Goal: Information Seeking & Learning: Learn about a topic

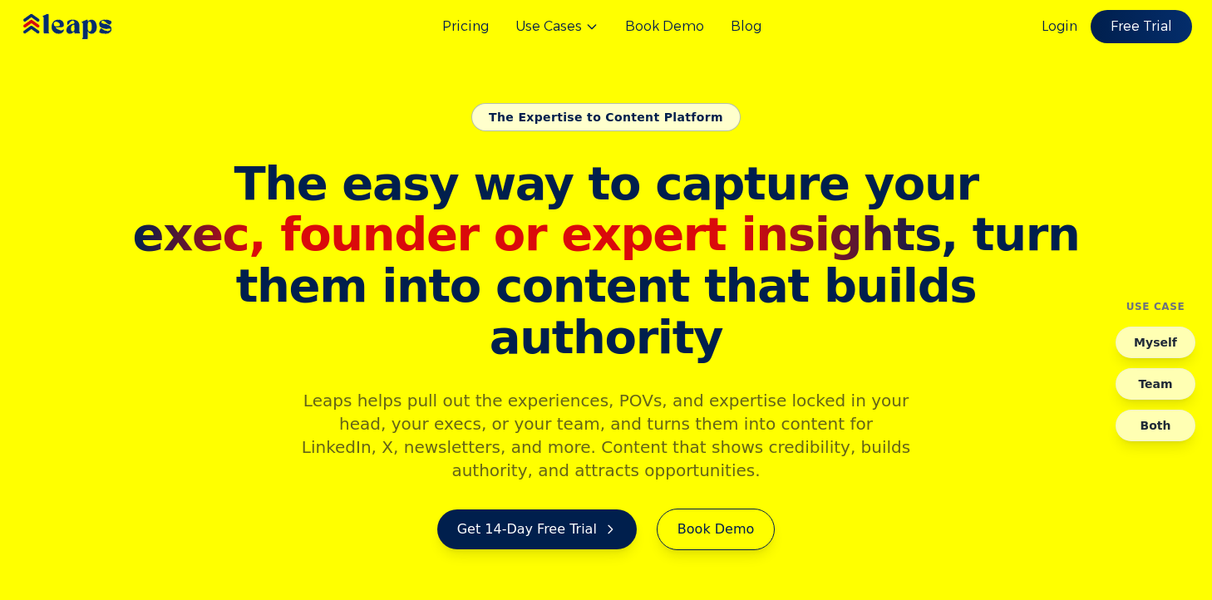
click at [459, 42] on div "Pricing Use Cases Book Demo Blog Login Free Trial" at bounding box center [606, 26] width 1212 height 53
click at [459, 32] on link "Pricing" at bounding box center [465, 27] width 47 height 20
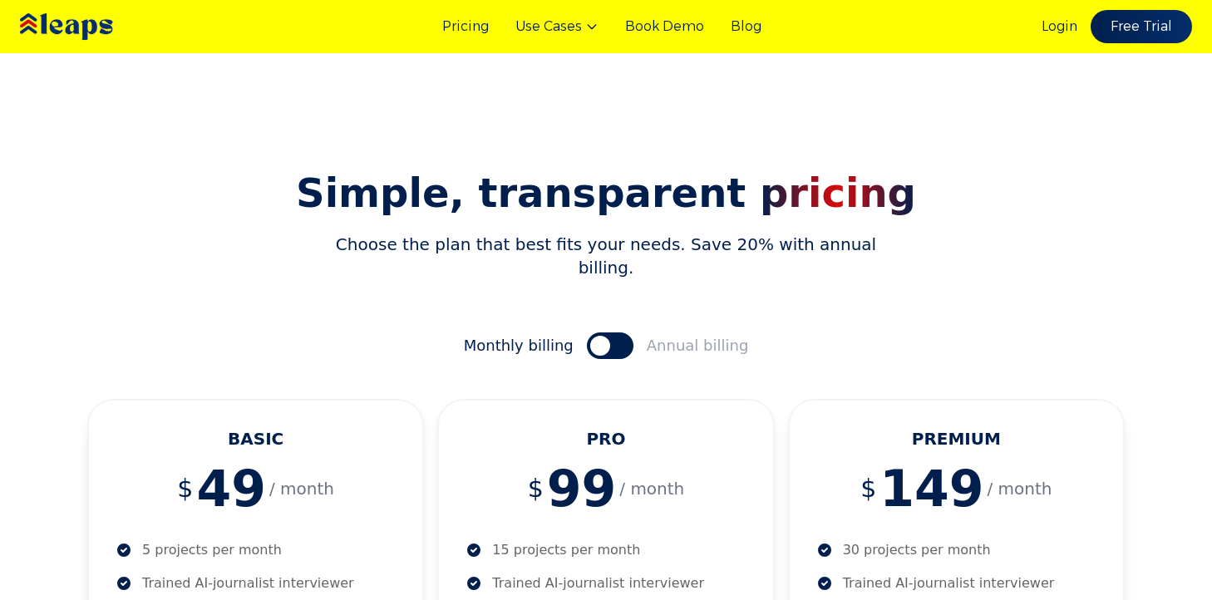
click at [94, 41] on img at bounding box center [91, 27] width 149 height 51
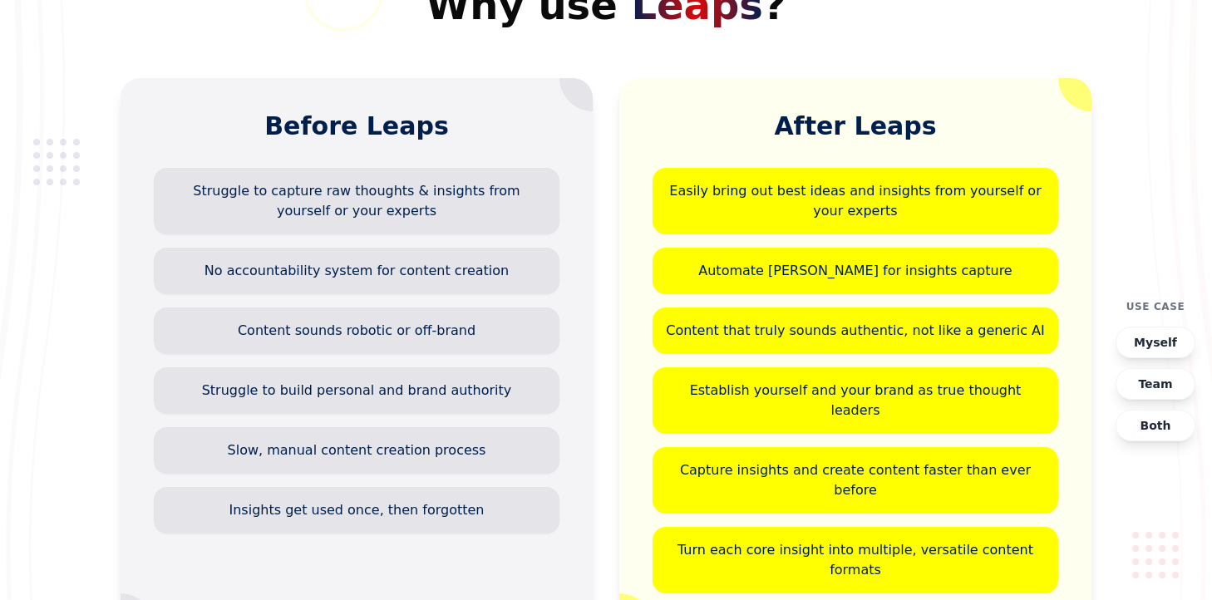
scroll to position [6834, 0]
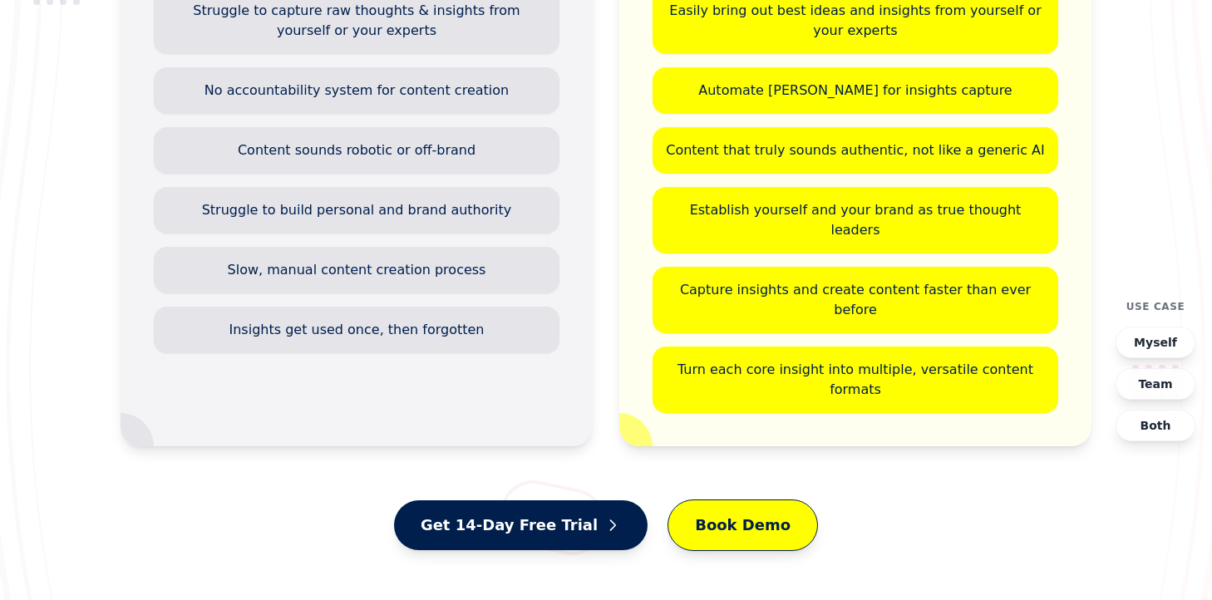
click at [1160, 343] on button "Myself" at bounding box center [1155, 343] width 80 height 32
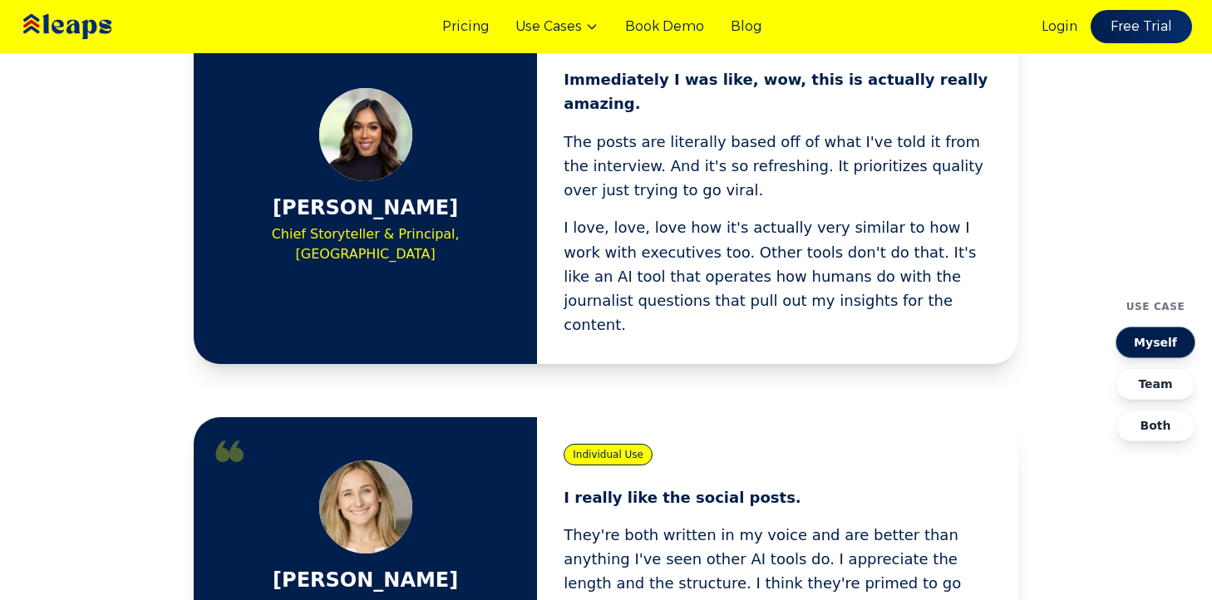
scroll to position [600, 0]
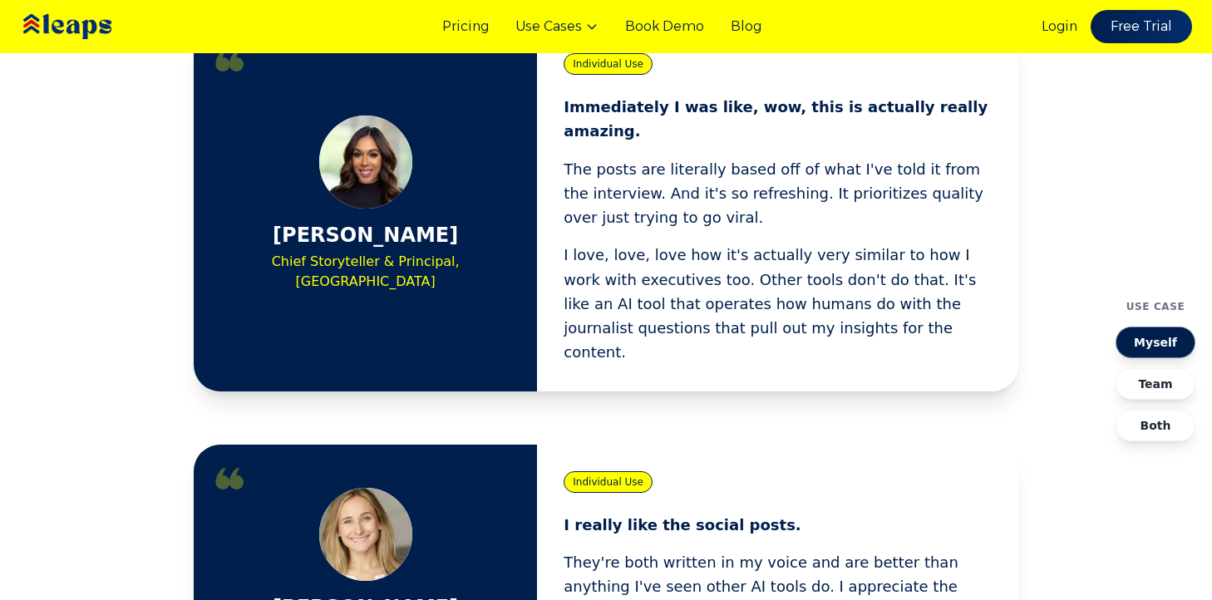
click at [1153, 387] on button "Team" at bounding box center [1155, 384] width 80 height 32
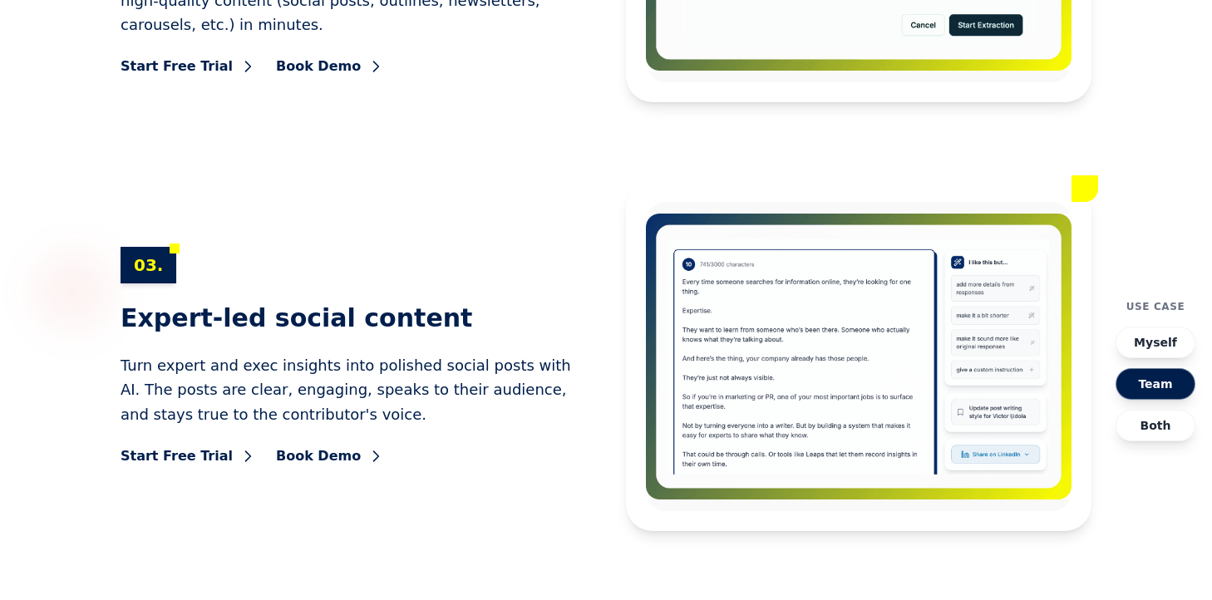
scroll to position [7363, 0]
